Goal: Complete application form

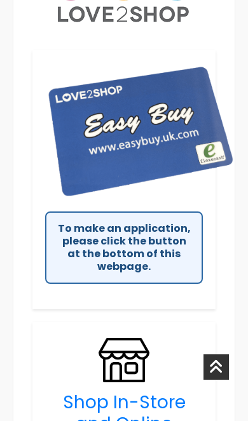
scroll to position [549, 0]
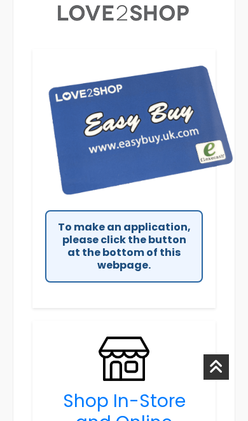
click at [178, 237] on div "To make an application, please click the button at the bottom of this webpage." at bounding box center [124, 246] width 158 height 72
click at [134, 246] on div "To make an application, please click the button at the bottom of this webpage." at bounding box center [124, 246] width 158 height 72
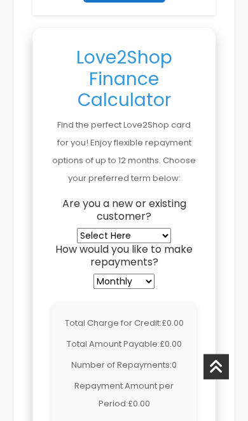
scroll to position [1492, 0]
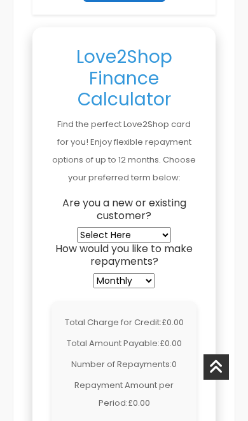
click at [154, 234] on select "Select Here New Customer Existing Customer" at bounding box center [124, 234] width 94 height 15
select select "new"
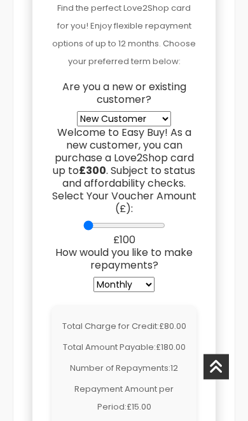
scroll to position [1609, 0]
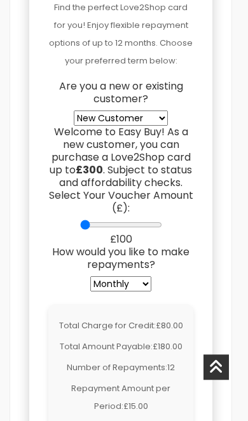
type input "300"
click at [159, 230] on input "Select Your Voucher Amount (£):" at bounding box center [121, 225] width 82 height 10
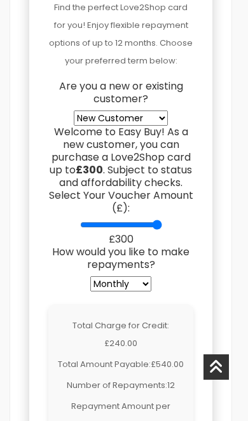
click at [143, 289] on select "Weekly Fortnightly 4-Weekly Monthly" at bounding box center [120, 283] width 61 height 15
select select "fortnightly"
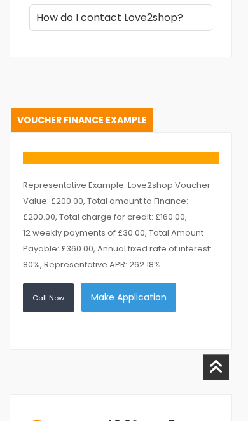
scroll to position [2956, 3]
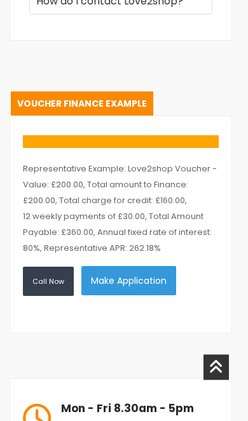
click at [138, 295] on button "Make Application" at bounding box center [128, 280] width 95 height 29
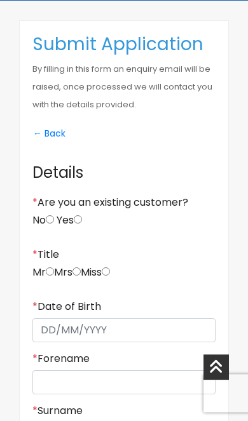
scroll to position [354, 0]
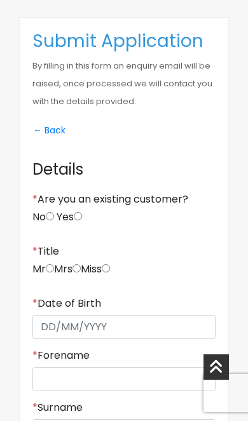
click at [63, 213] on label "Yes" at bounding box center [69, 217] width 25 height 13
click at [74, 213] on input "Yes" at bounding box center [78, 216] width 8 height 8
radio input "true"
click at [51, 214] on input "No" at bounding box center [50, 216] width 8 height 8
radio input "true"
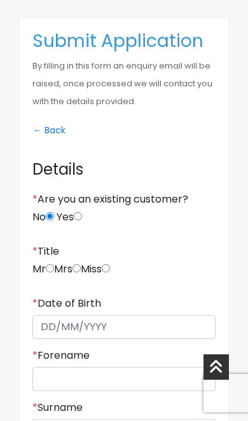
click at [110, 271] on input "radio" at bounding box center [106, 268] width 8 height 8
radio input "true"
click at [76, 323] on input "* Date of Birth" at bounding box center [123, 327] width 183 height 24
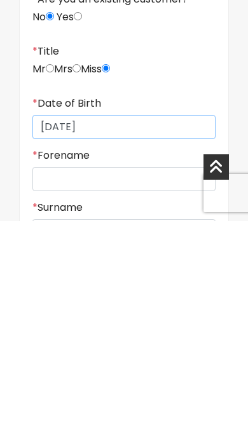
type input "[DATE]"
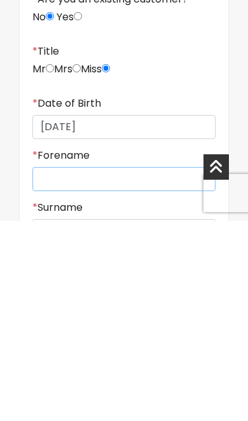
click at [84, 367] on input "* Forename" at bounding box center [123, 379] width 183 height 24
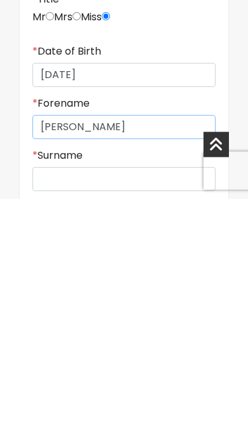
type input "[PERSON_NAME]"
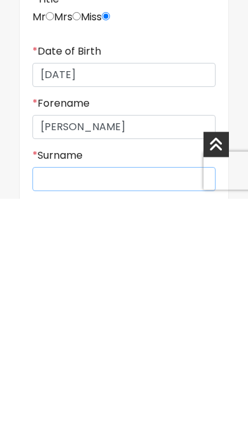
click at [89, 372] on div "* Surname" at bounding box center [123, 393] width 183 height 42
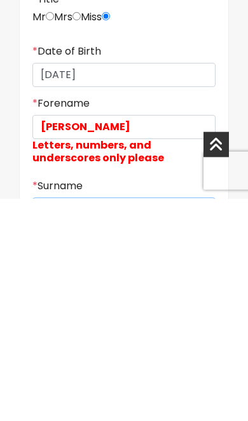
scroll to position [467, 0]
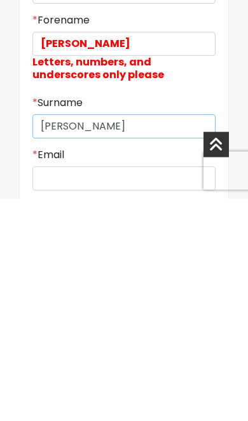
type input "Roebuck"
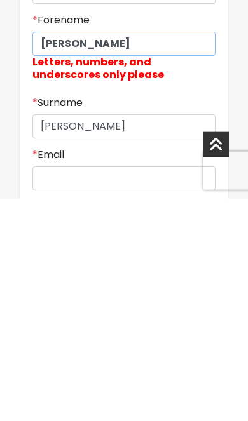
click at [119, 254] on input "Claire" at bounding box center [123, 266] width 183 height 24
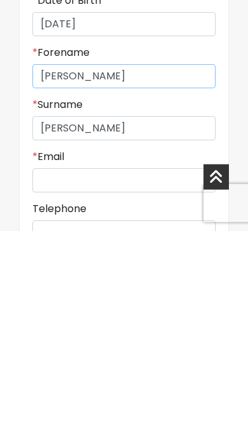
type input "Claire"
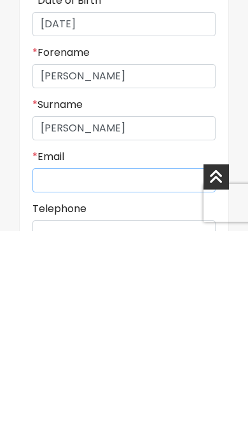
click at [81, 358] on input "* Email" at bounding box center [123, 370] width 183 height 24
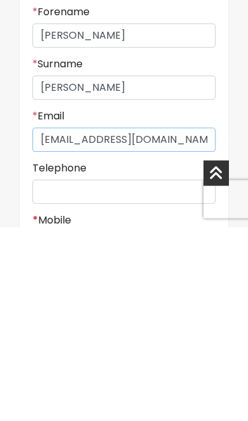
type input "claire197943@gmail.com"
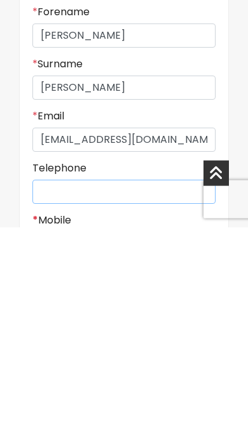
click at [83, 374] on input "Telephone" at bounding box center [123, 386] width 183 height 24
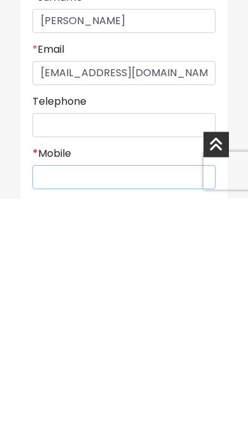
click at [81, 388] on input "* Mobile" at bounding box center [123, 400] width 183 height 24
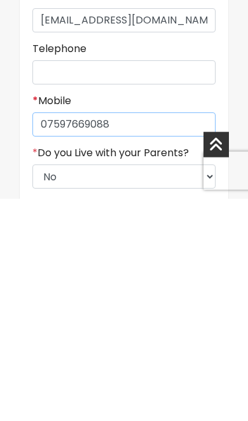
type input "07597669088"
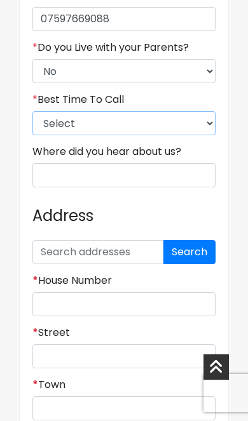
select select "4"
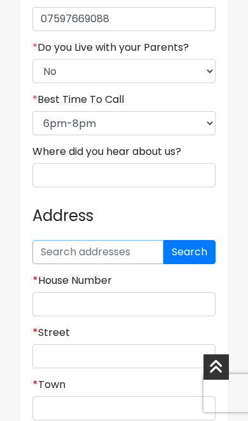
click at [95, 252] on input "text" at bounding box center [97, 252] width 131 height 24
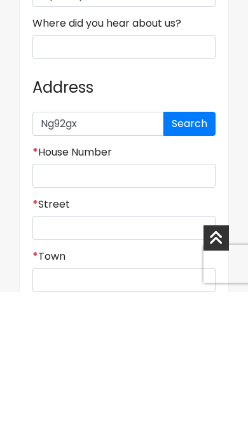
click at [199, 241] on button "Search" at bounding box center [189, 253] width 52 height 24
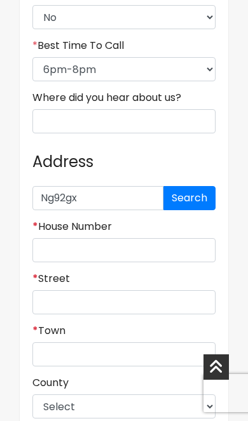
scroll to position [1169, 0]
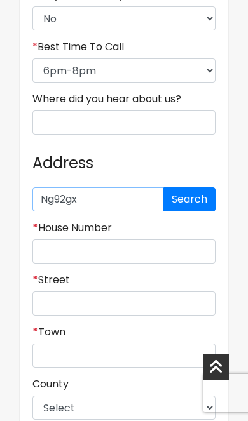
click at [102, 209] on input "Ng92gx" at bounding box center [97, 199] width 131 height 24
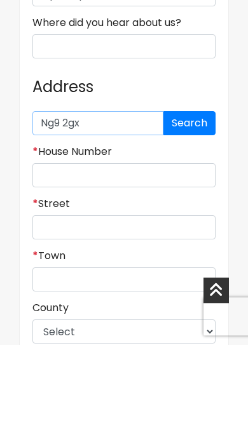
type input "Ng9 2gx"
click at [188, 188] on button "Search" at bounding box center [189, 200] width 52 height 24
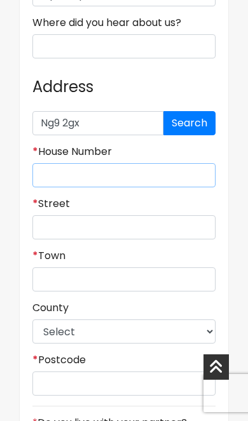
click at [90, 181] on input "* House Number" at bounding box center [123, 175] width 183 height 24
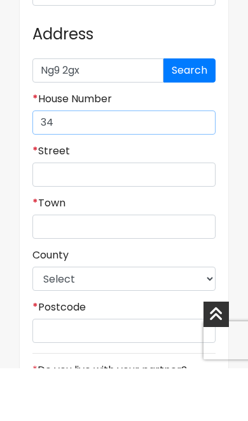
type input "34"
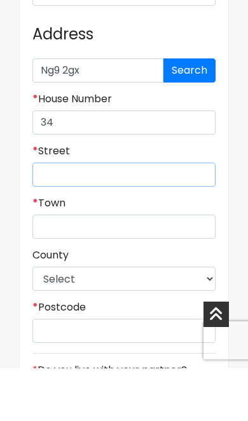
click at [93, 215] on input "* Street" at bounding box center [123, 227] width 183 height 24
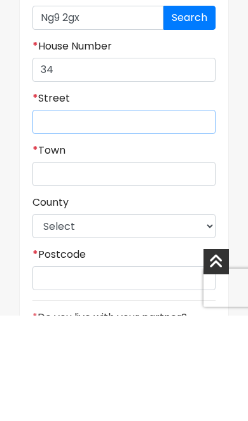
type input "34 Summer Cresent"
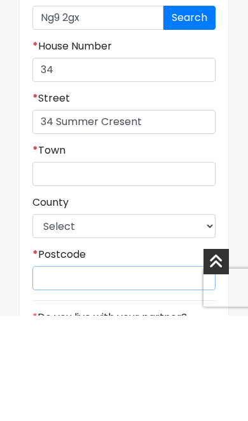
type input "Ng9 2gx"
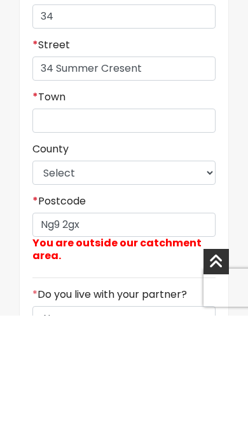
scroll to position [1351, 0]
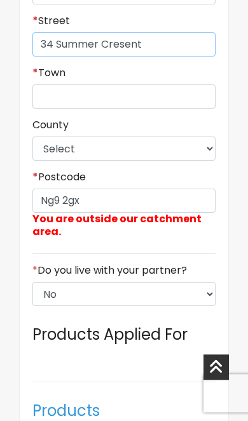
click at [166, 50] on input "34 Summer Cresent" at bounding box center [123, 44] width 183 height 24
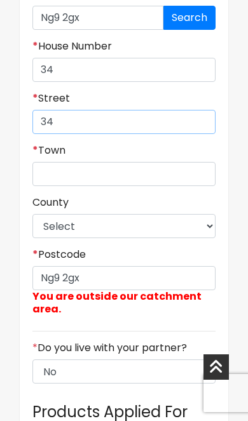
type input "3"
type input "Summer cresent"
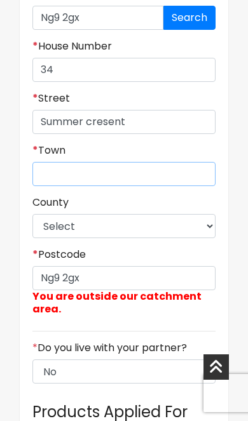
click at [104, 178] on input "* Town" at bounding box center [123, 174] width 183 height 24
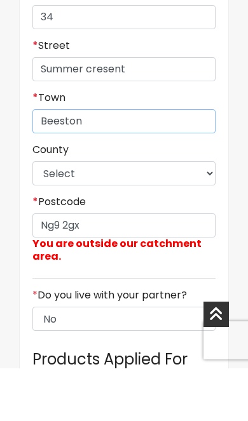
type input "Beeston"
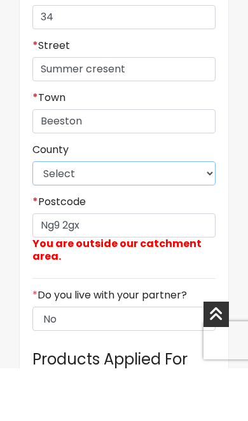
click at [113, 214] on select "Select East Riding of Yorkshire Lincolnshire North East Lincolnshire North Linc…" at bounding box center [123, 226] width 183 height 24
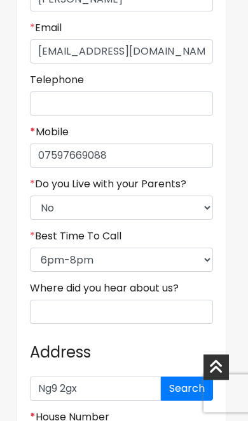
scroll to position [903, 8]
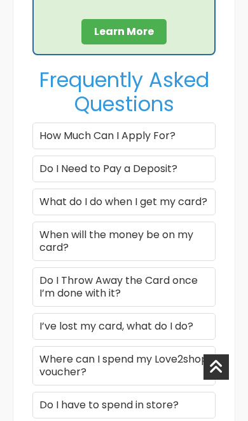
scroll to position [2271, 0]
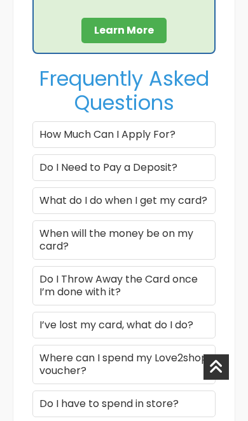
click at [152, 121] on div "How Much Can I Apply For?" at bounding box center [123, 134] width 183 height 27
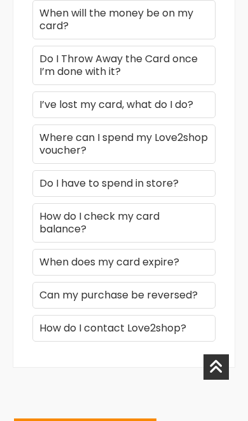
scroll to position [2539, 0]
